Goal: Check status: Check status

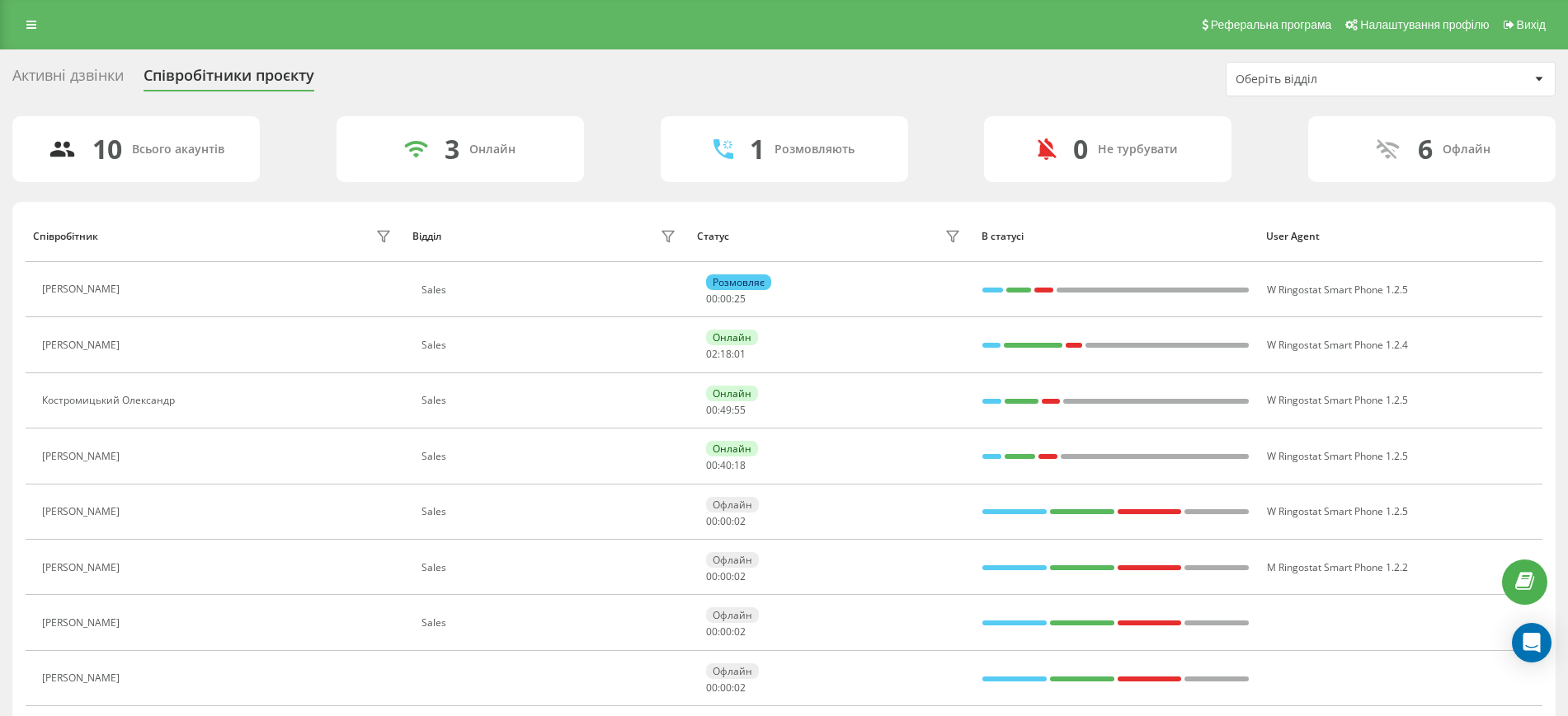
click at [22, 12] on div "Реферальна програма Налаштування профілю Вихід" at bounding box center [784, 25] width 1568 height 49
click at [30, 35] on link at bounding box center [32, 24] width 30 height 23
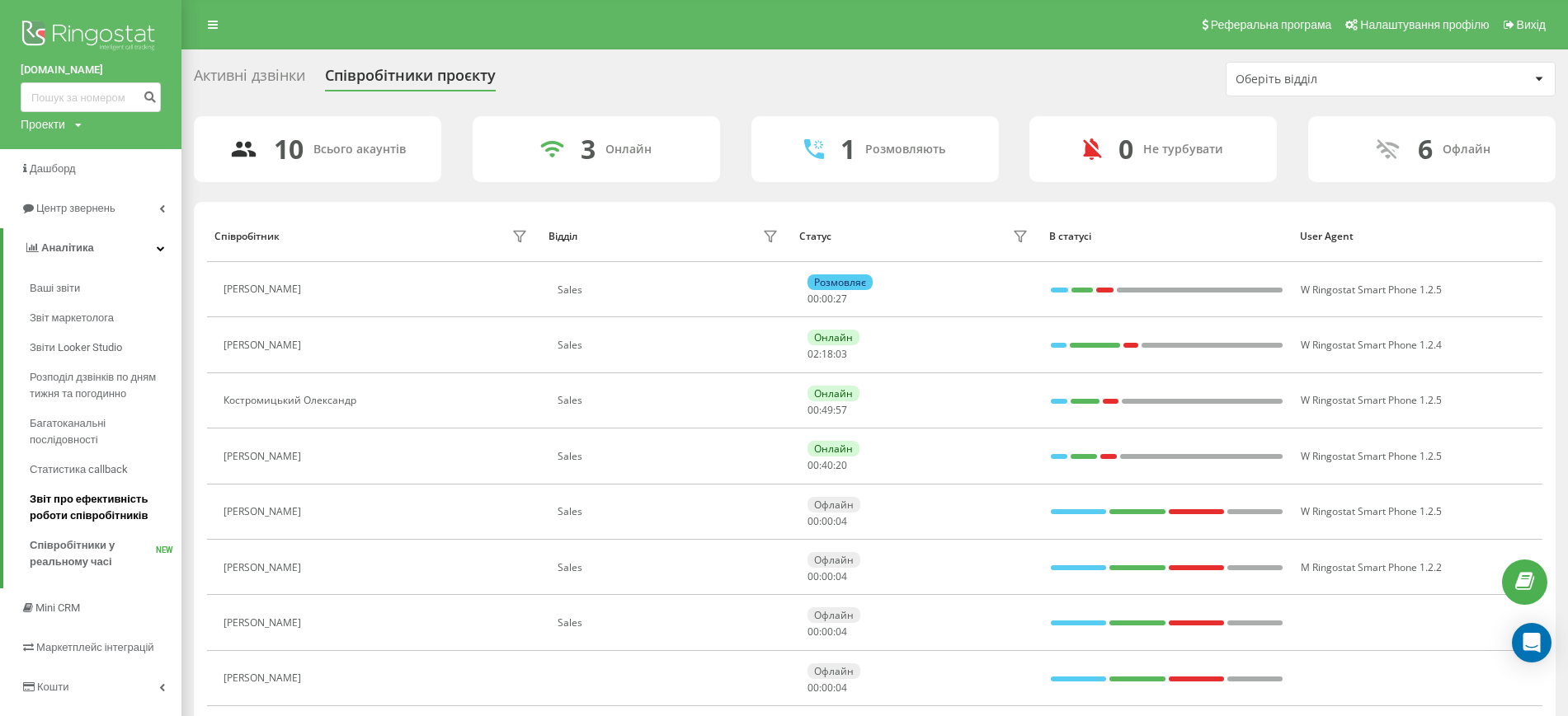
click at [89, 501] on span "Звіт про ефективність роботи співробітників" at bounding box center [102, 507] width 144 height 33
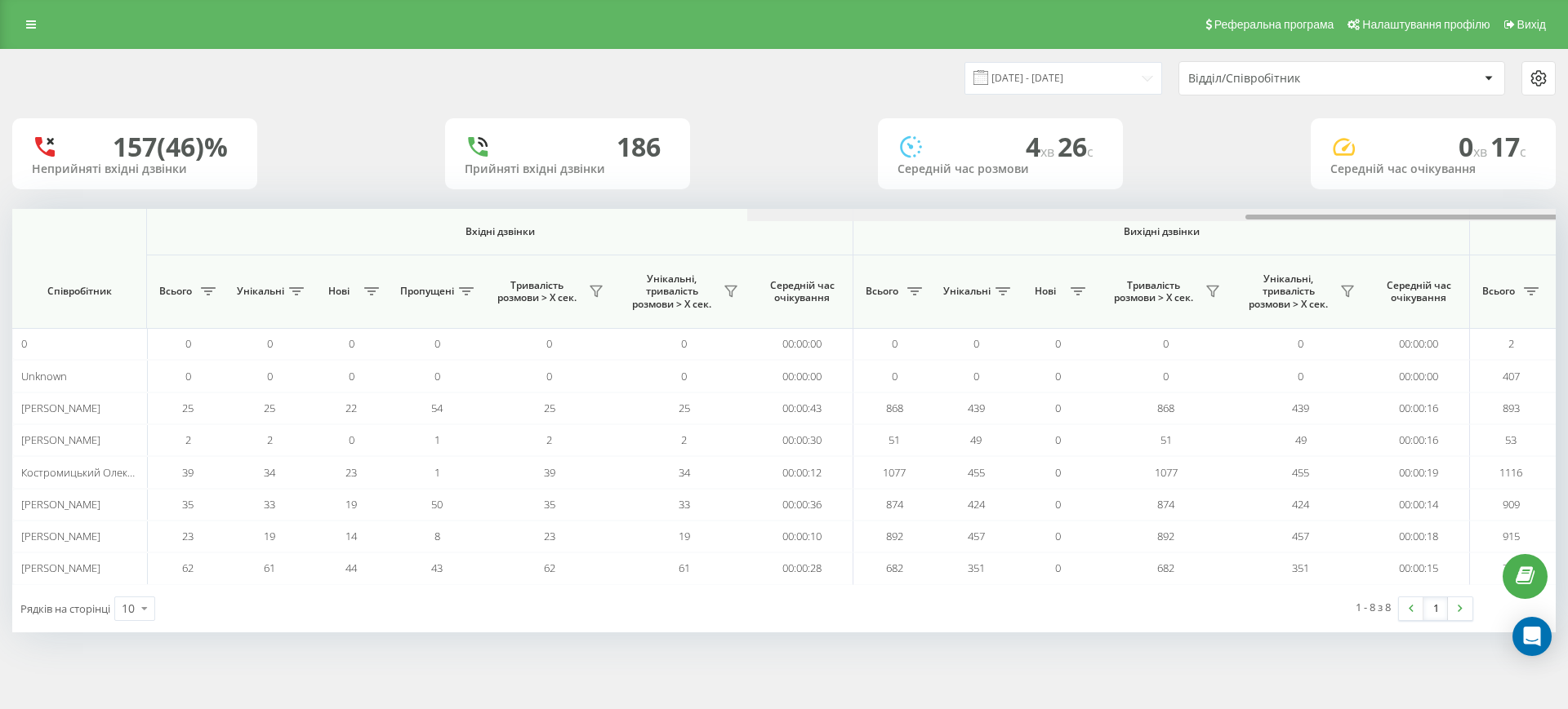
click at [1308, 215] on div at bounding box center [1519, 215] width 1544 height 13
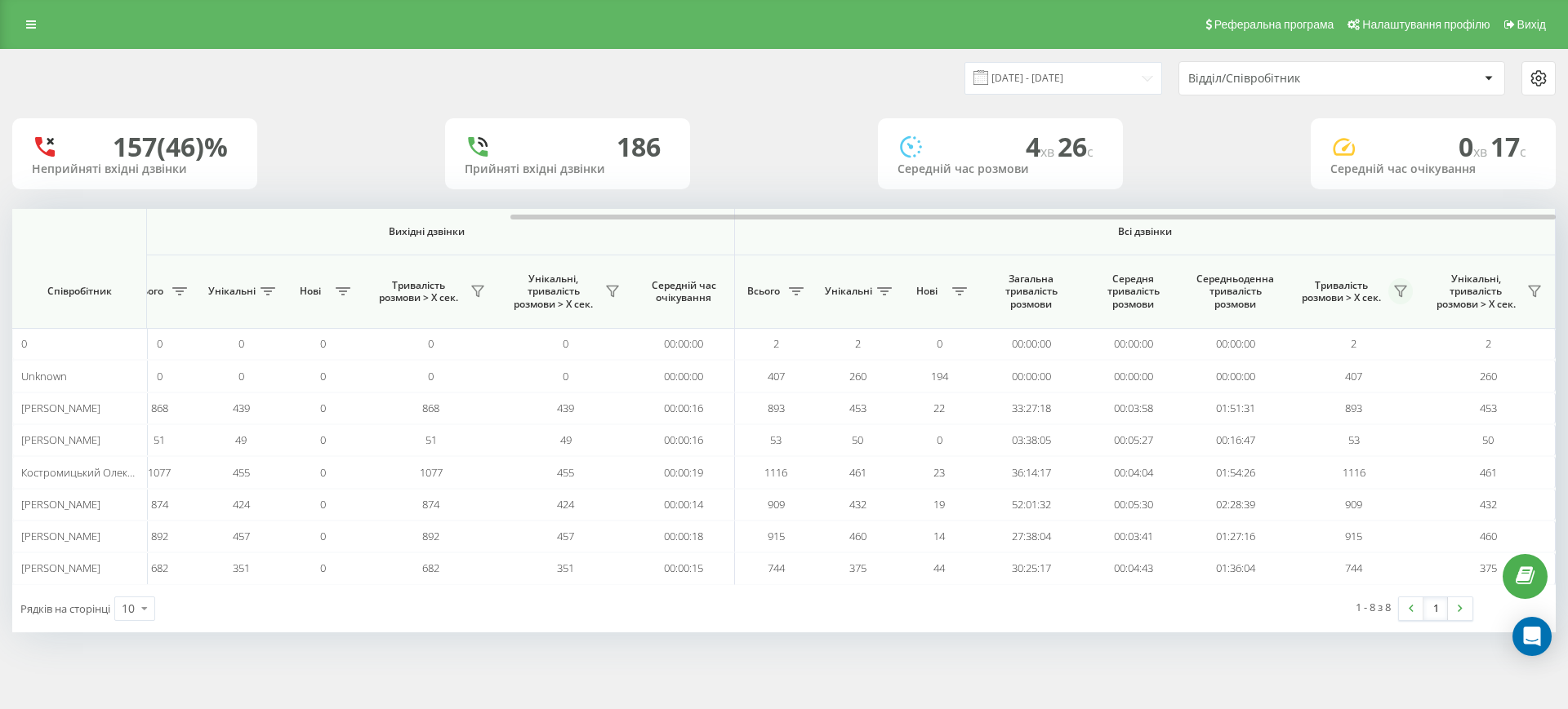
click at [1401, 288] on icon at bounding box center [1400, 291] width 13 height 13
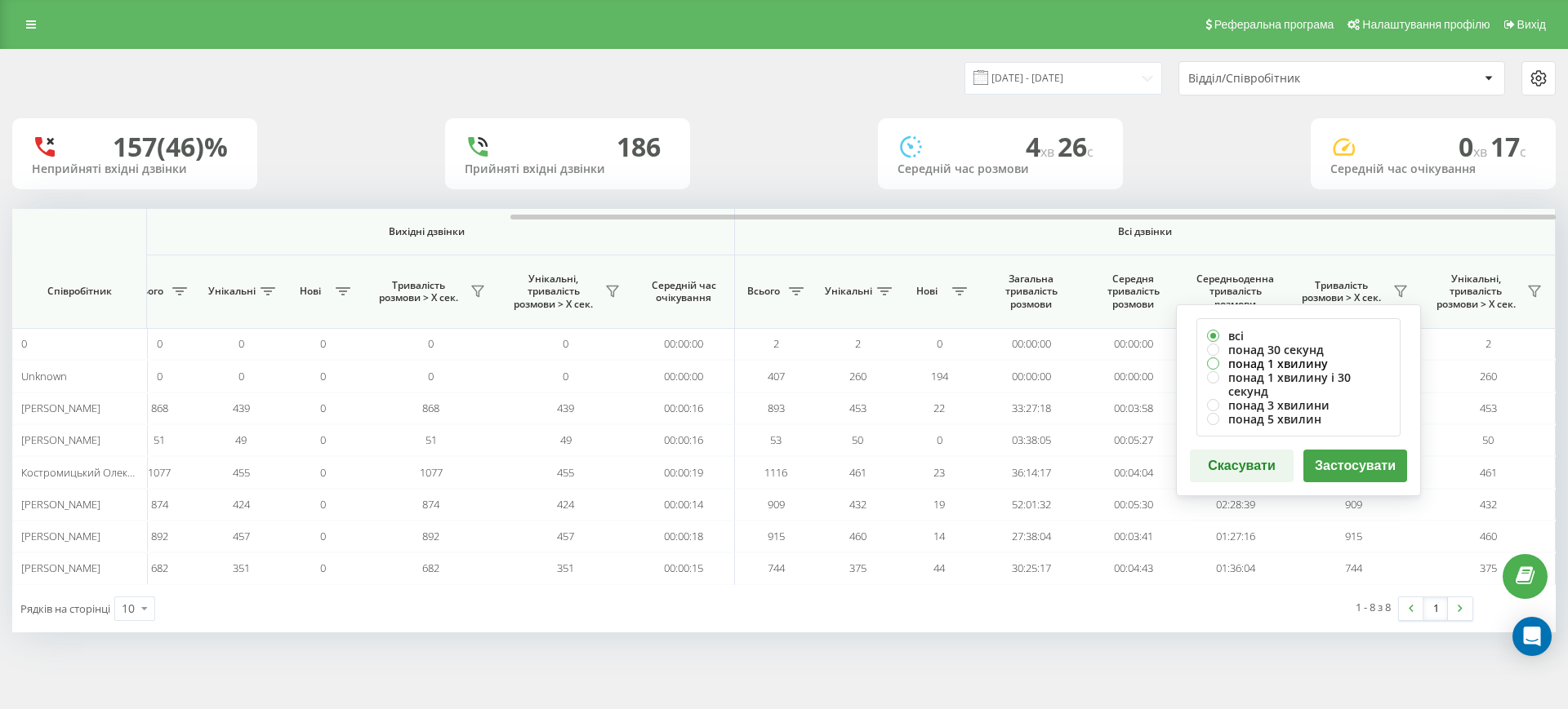
click at [1287, 361] on label "понад 1 хвилину" at bounding box center [1298, 364] width 182 height 14
radio input "true"
click at [1385, 454] on button "Застосувати" at bounding box center [1355, 465] width 103 height 32
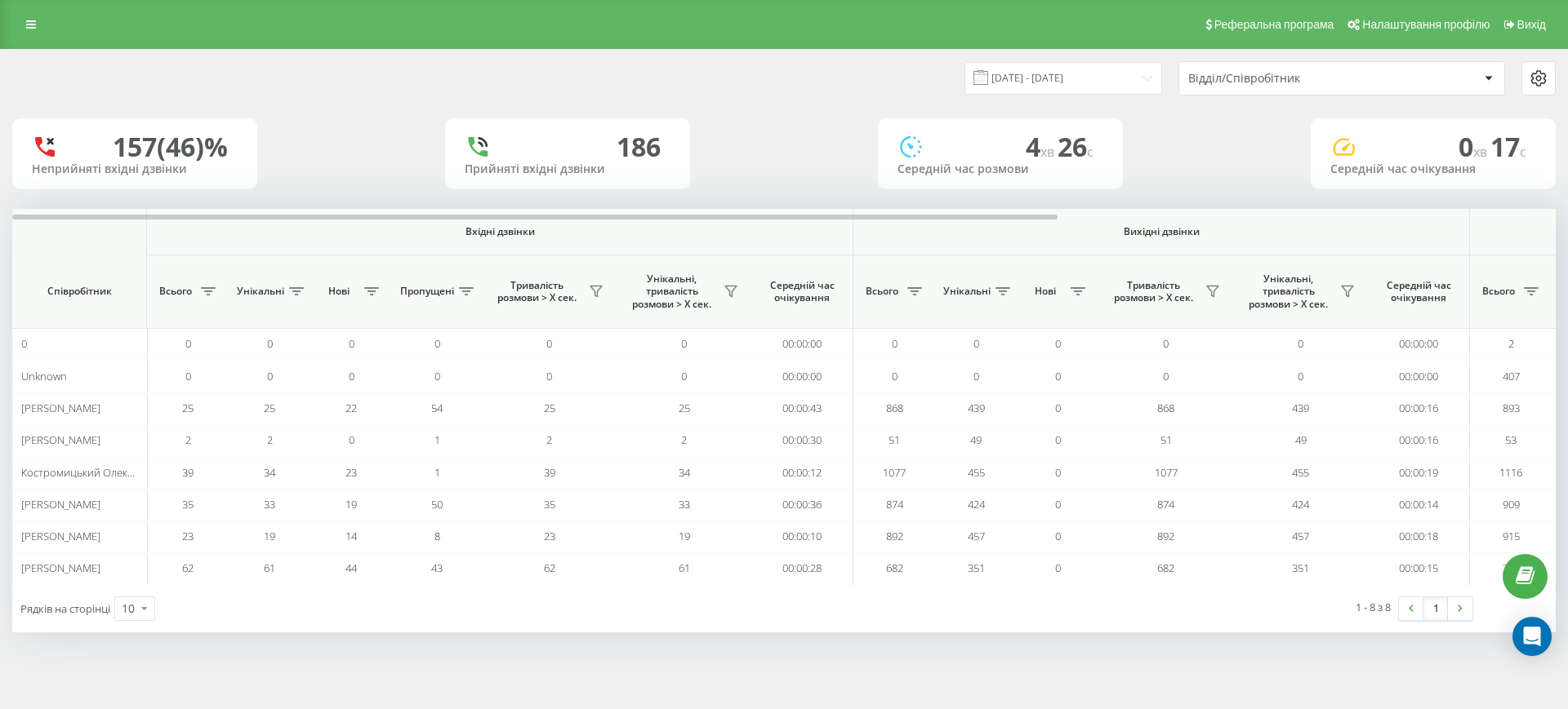
click at [1444, 218] on div at bounding box center [784, 215] width 1544 height 13
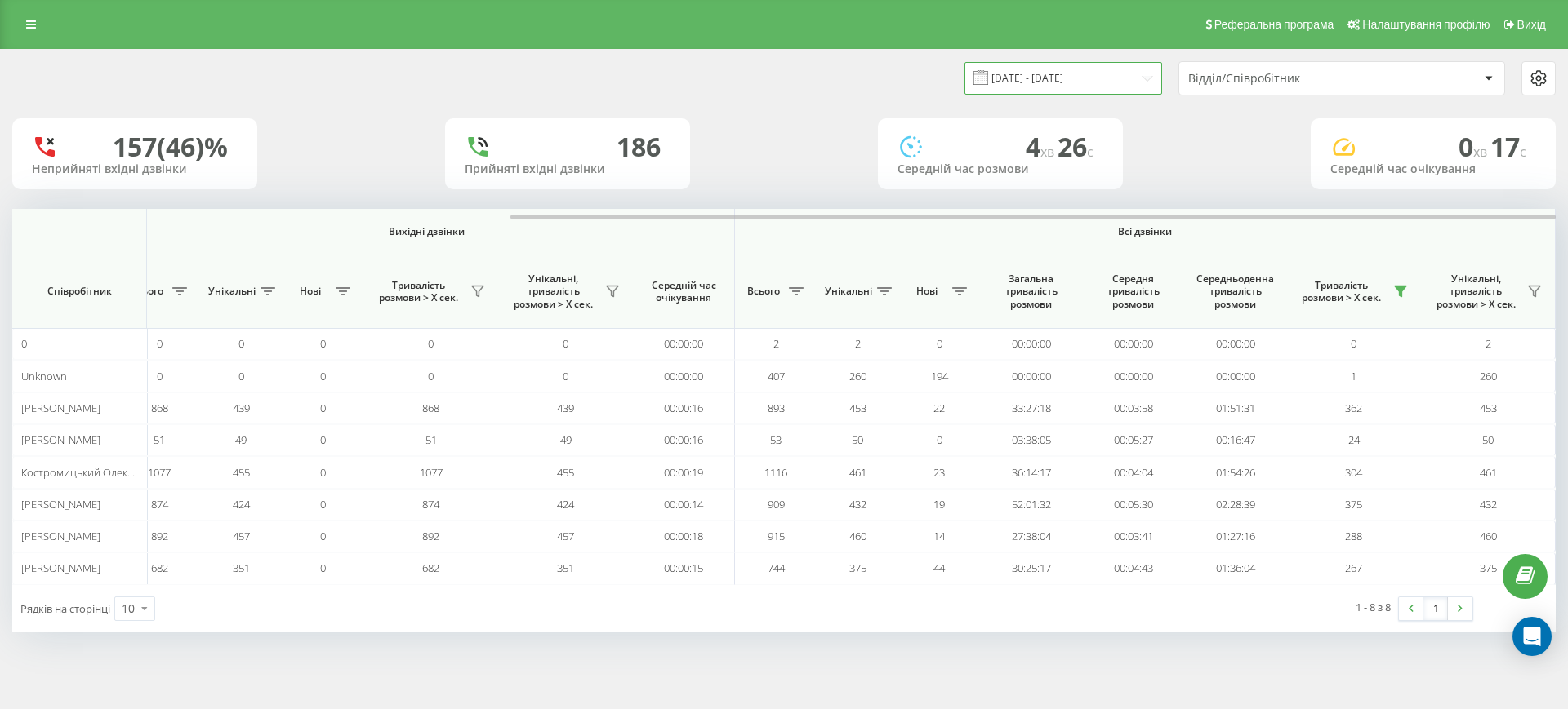
click at [1058, 85] on input "23.08.2025 - 23.09.2025" at bounding box center [1063, 78] width 198 height 32
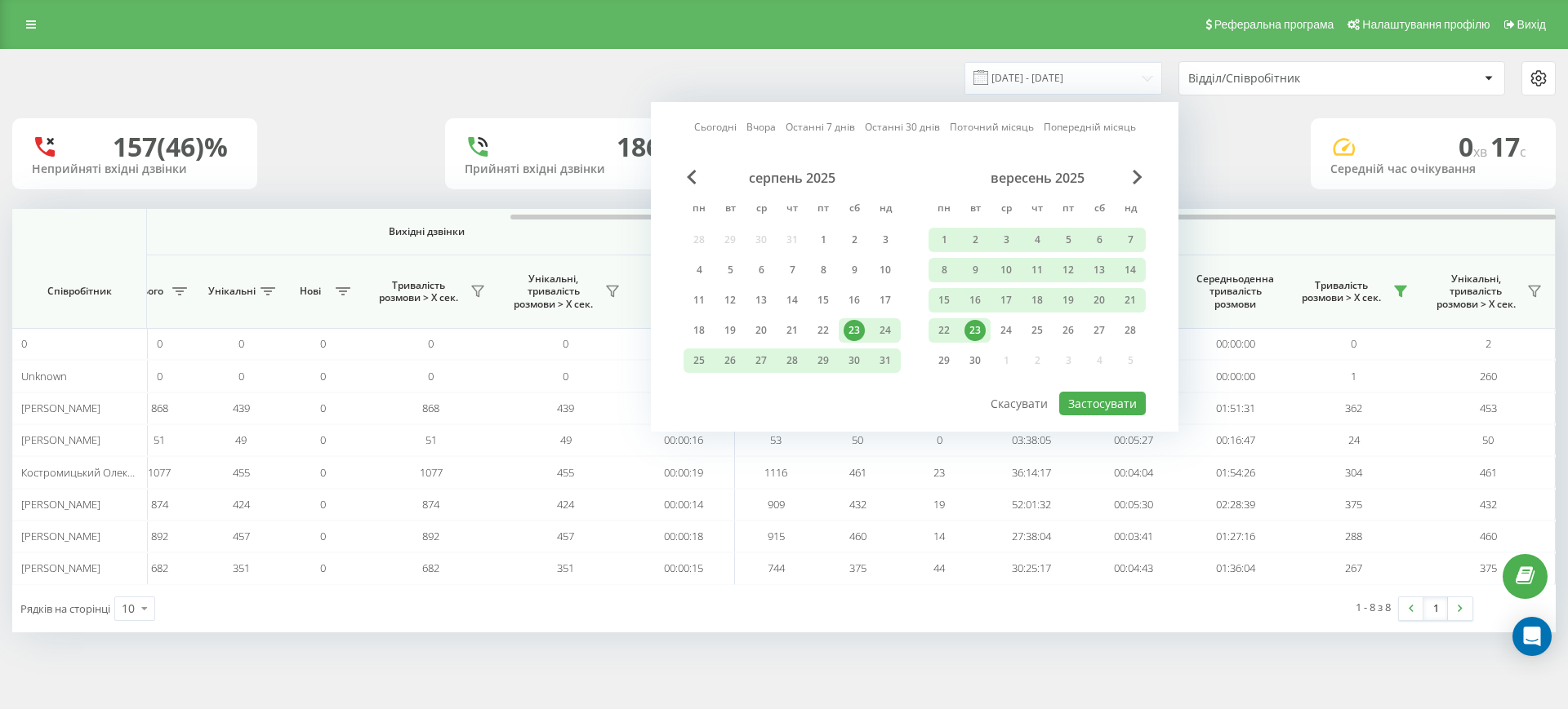
click at [980, 331] on div "23" at bounding box center [975, 331] width 21 height 21
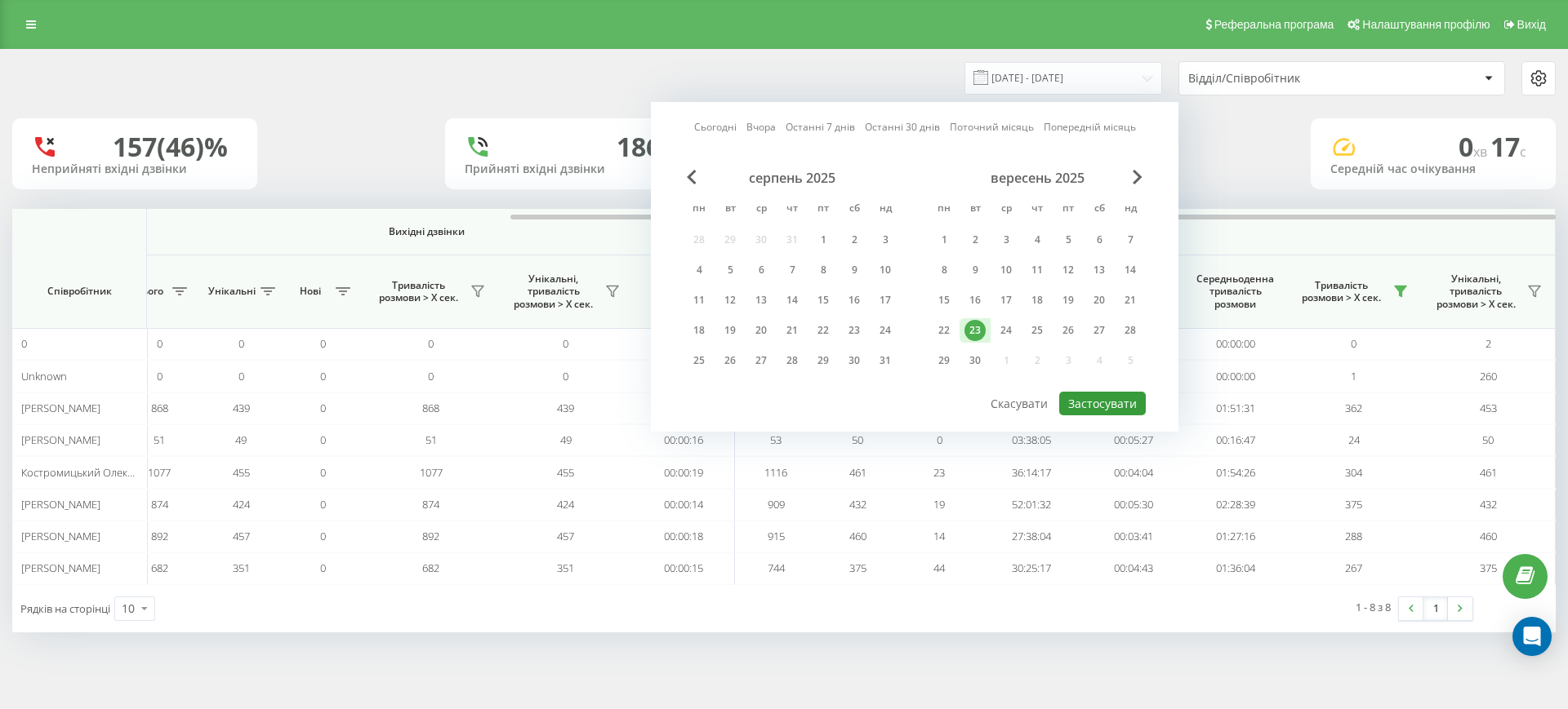
click at [1109, 403] on button "Застосувати" at bounding box center [1102, 404] width 87 height 23
type input "23.09.2025 - 23.09.2025"
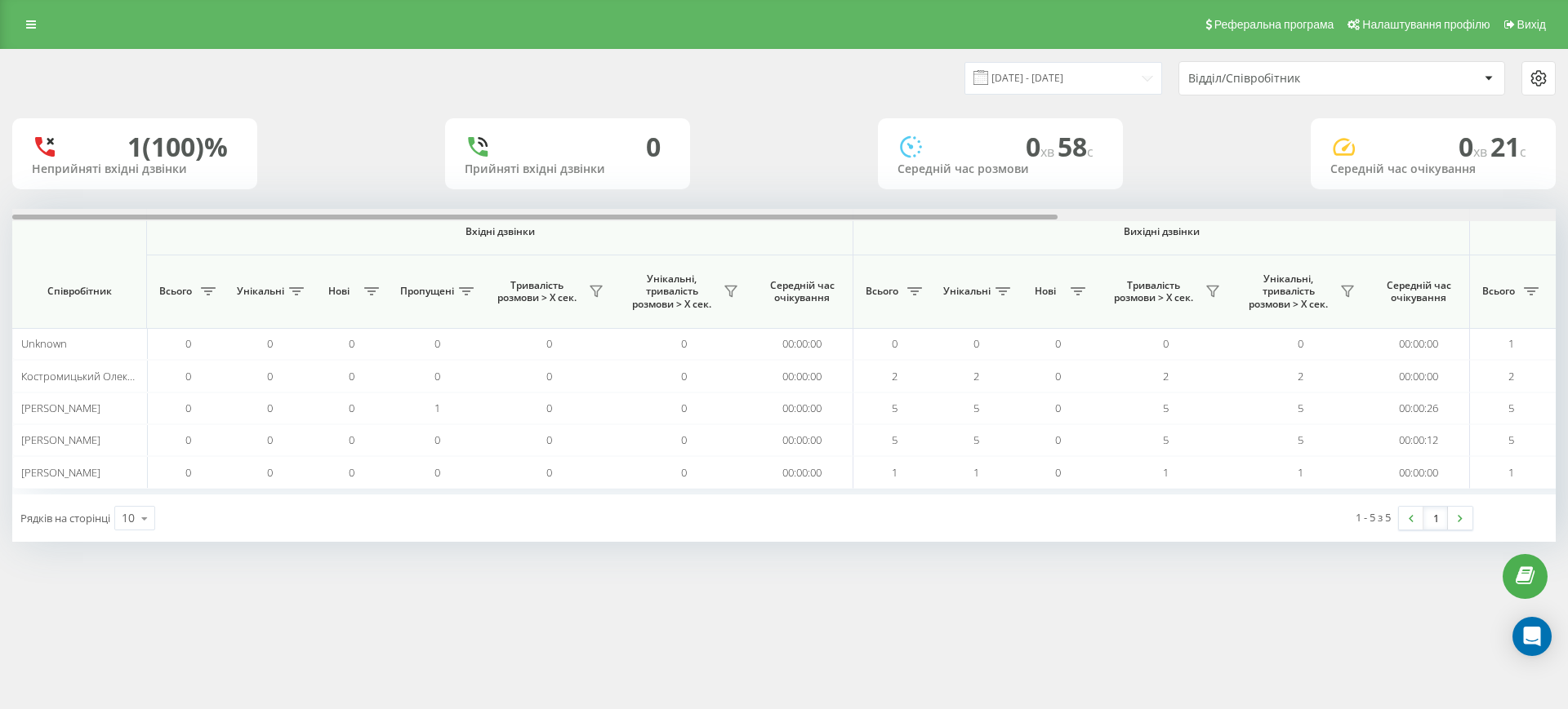
click at [1425, 217] on div at bounding box center [784, 215] width 1544 height 13
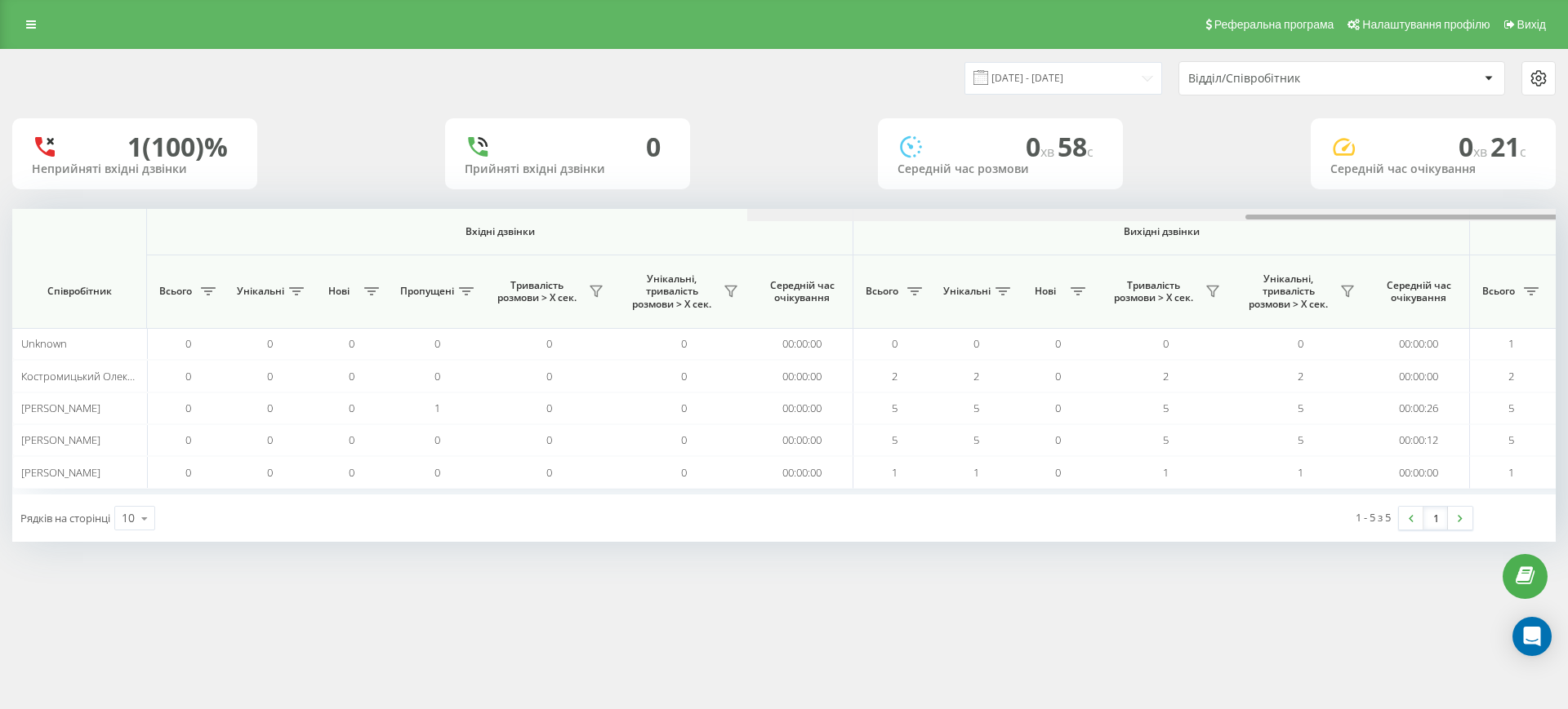
scroll to position [0, 735]
